Goal: Task Accomplishment & Management: Use online tool/utility

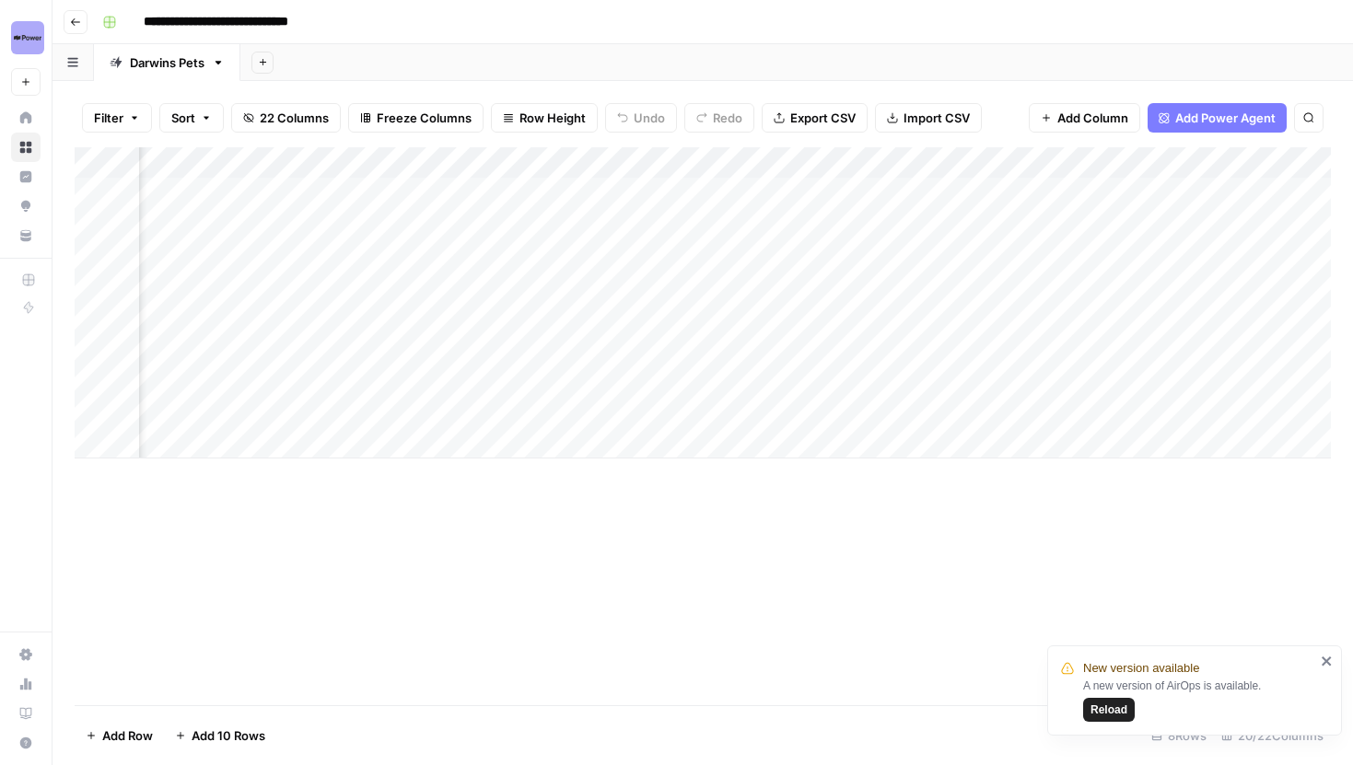
scroll to position [0, 1199]
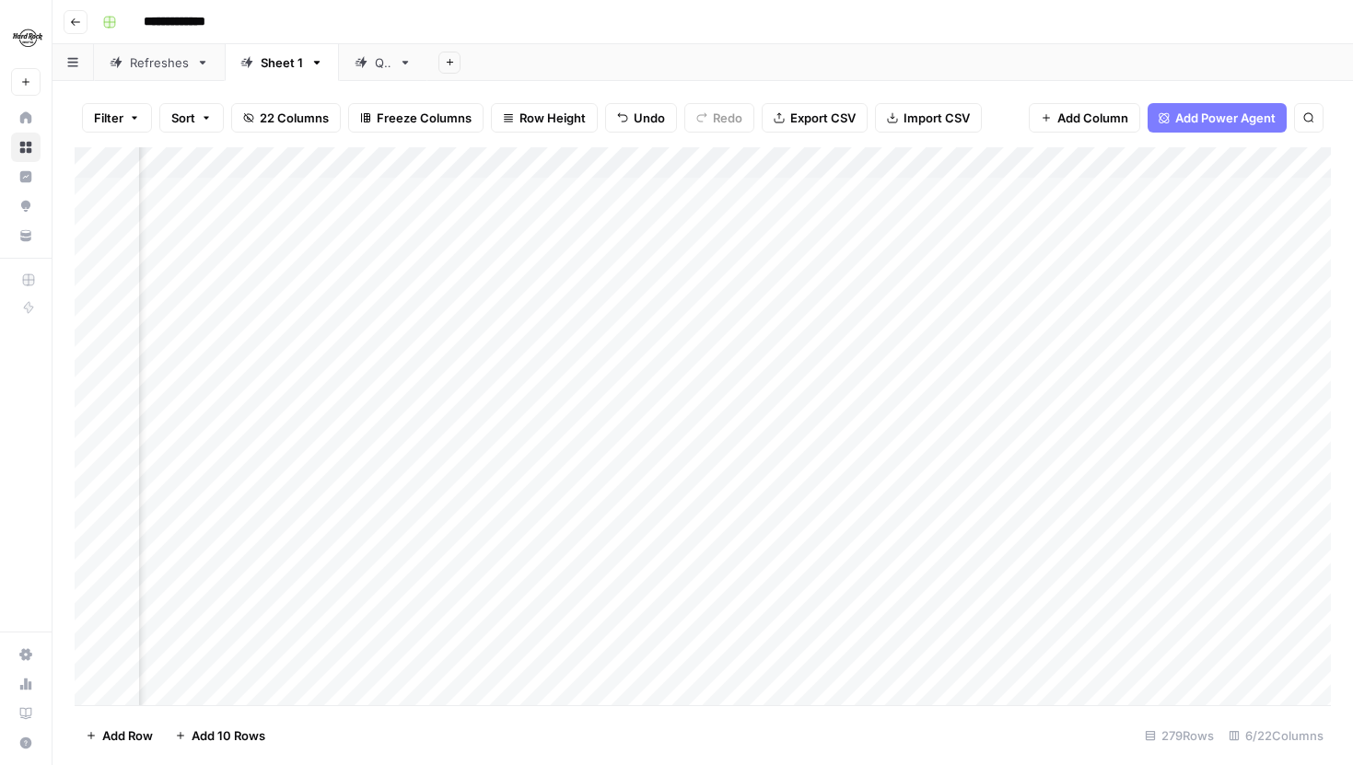
scroll to position [4, 113]
click at [1210, 308] on div "Add Column" at bounding box center [703, 426] width 1256 height 558
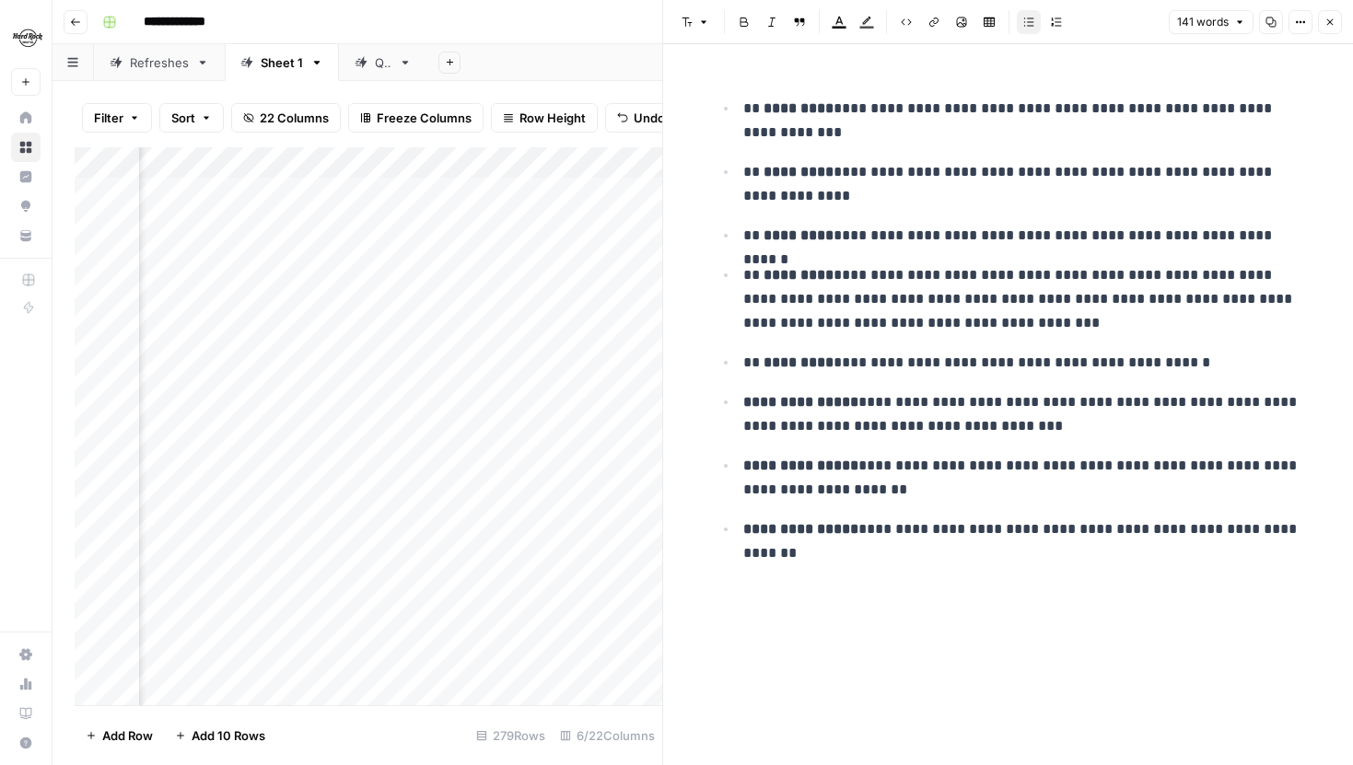
click at [1292, 34] on header "Font style Bold Italic Block quote Text color Highlight color Code block Link I…" at bounding box center [1008, 22] width 690 height 44
click at [1293, 30] on button "Options" at bounding box center [1300, 22] width 24 height 24
click at [1219, 198] on span "Code" at bounding box center [1245, 195] width 88 height 18
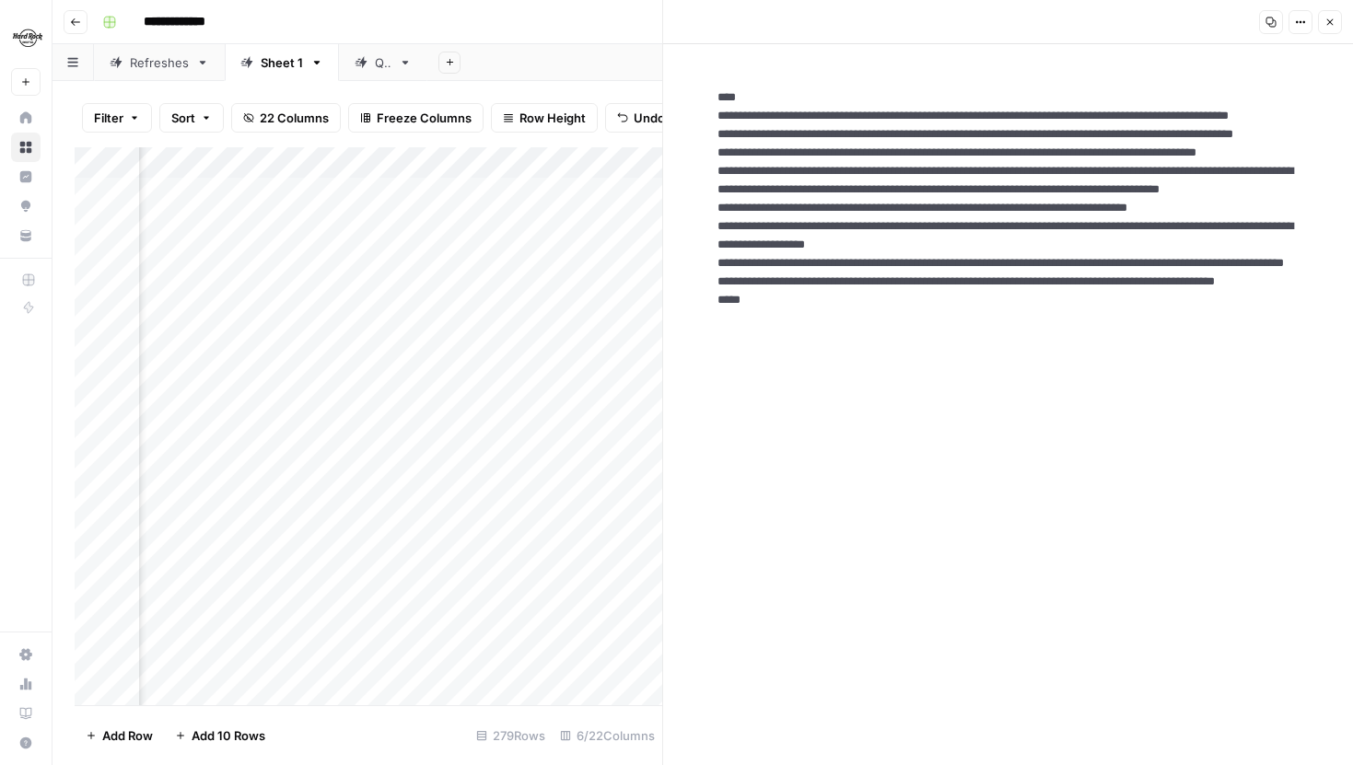
click at [1324, 26] on icon "button" at bounding box center [1329, 22] width 11 height 11
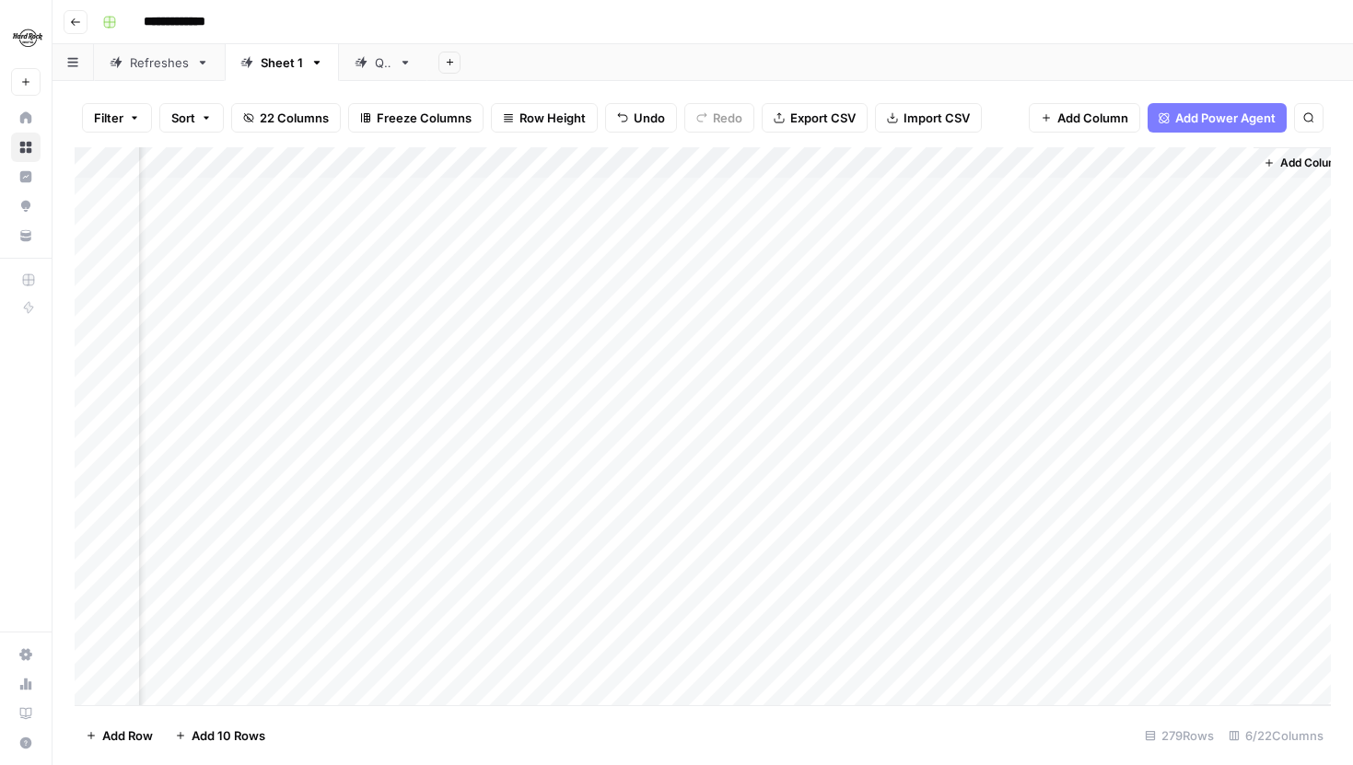
scroll to position [4, 113]
